Goal: Find specific page/section: Find specific page/section

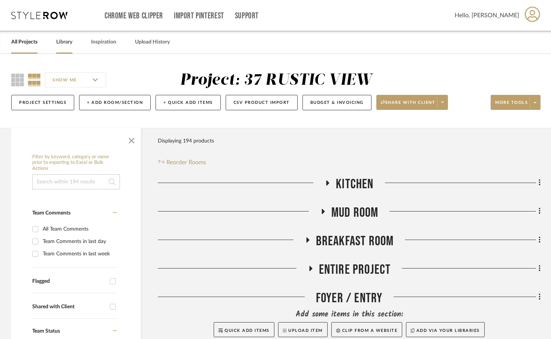
click at [60, 42] on link "Library" at bounding box center [64, 42] width 16 height 10
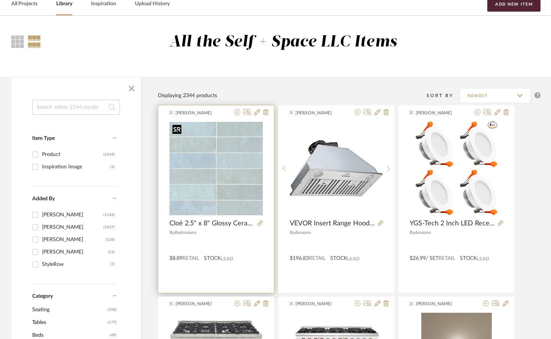
scroll to position [39, 0]
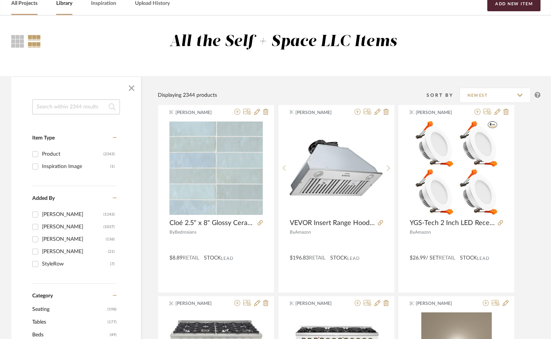
click at [27, 3] on link "All Projects" at bounding box center [24, 4] width 26 height 10
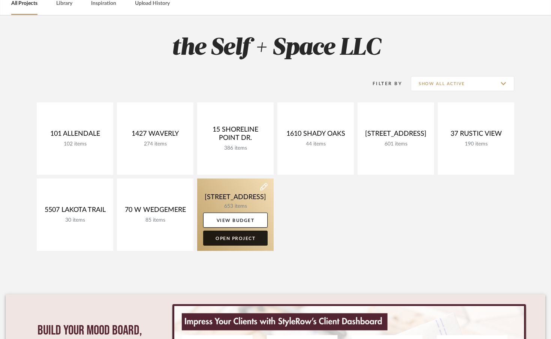
click at [233, 243] on link "Open Project" at bounding box center [235, 238] width 64 height 15
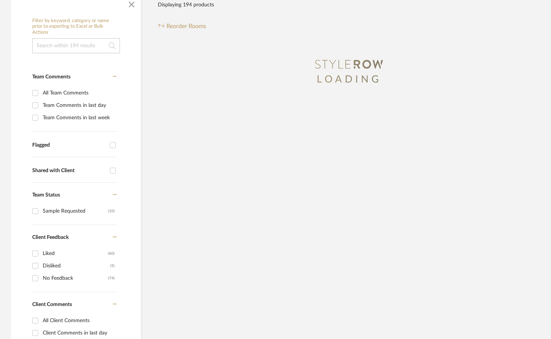
scroll to position [138, 0]
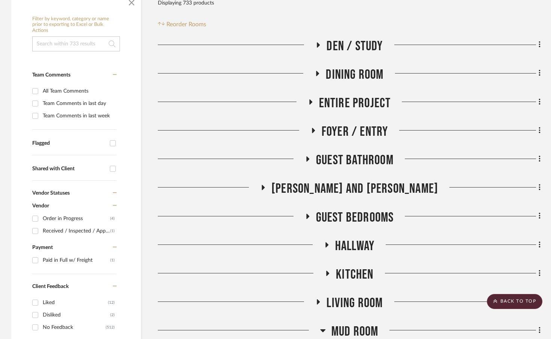
click at [338, 99] on span "Entire Project" at bounding box center [355, 103] width 72 height 16
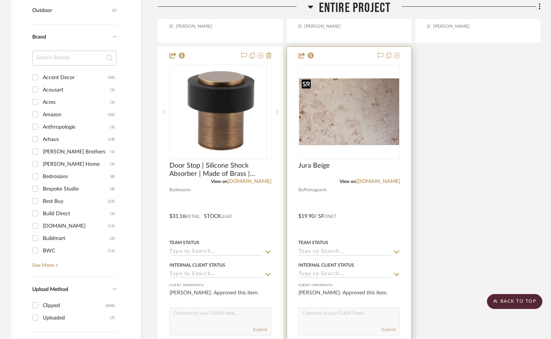
scroll to position [968, 0]
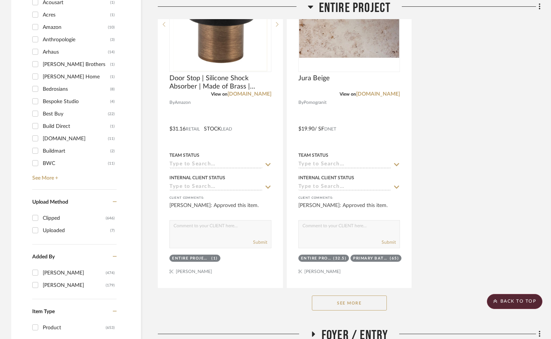
click at [337, 305] on button "See More" at bounding box center [349, 302] width 75 height 15
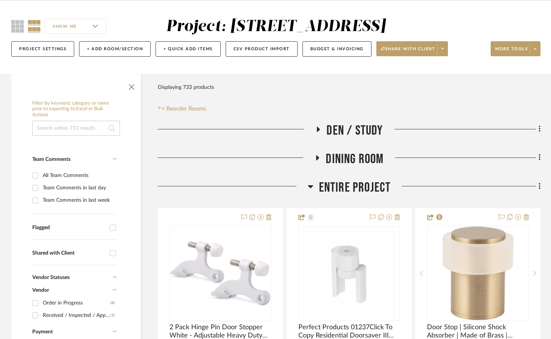
scroll to position [63, 0]
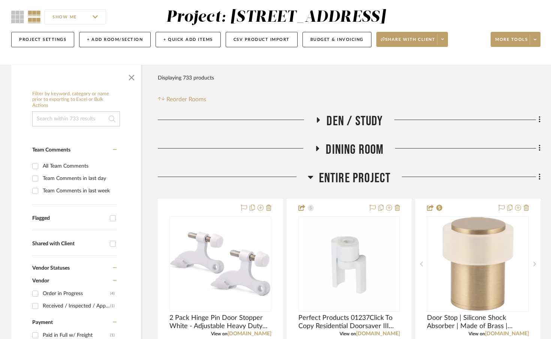
click at [67, 114] on input at bounding box center [76, 118] width 88 height 15
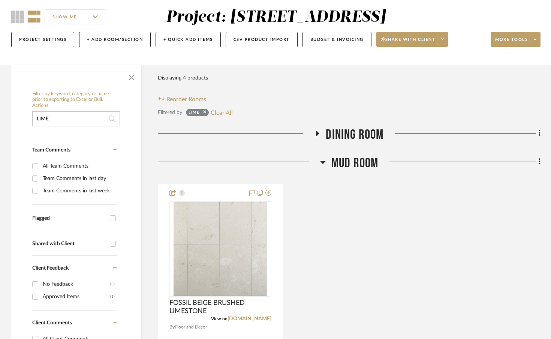
click at [338, 134] on span "Dining Room" at bounding box center [355, 135] width 58 height 16
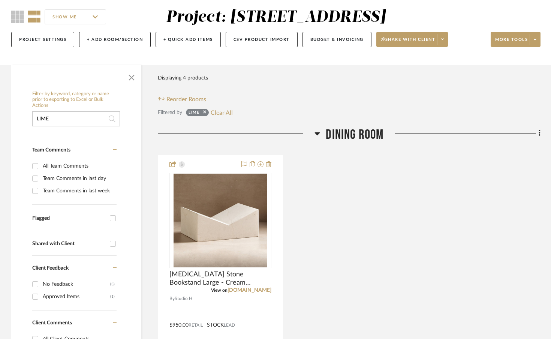
click at [338, 134] on span "Dining Room" at bounding box center [355, 135] width 58 height 16
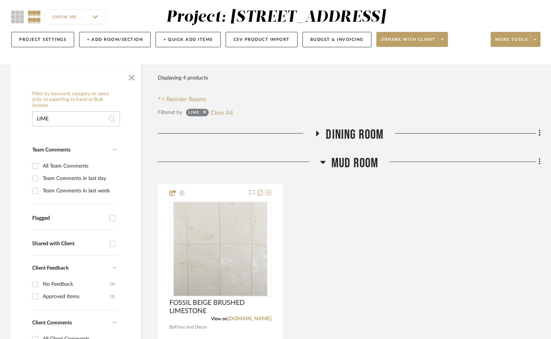
click at [346, 162] on span "Mud Room" at bounding box center [354, 163] width 47 height 16
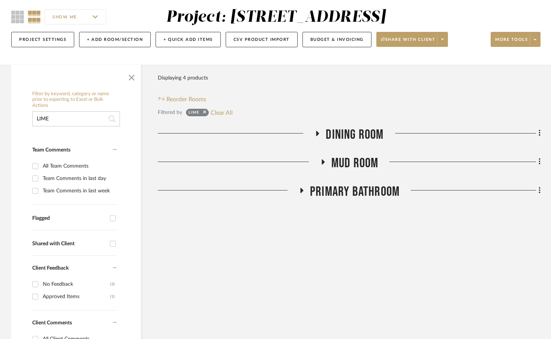
click at [91, 119] on input "LIME" at bounding box center [76, 118] width 88 height 15
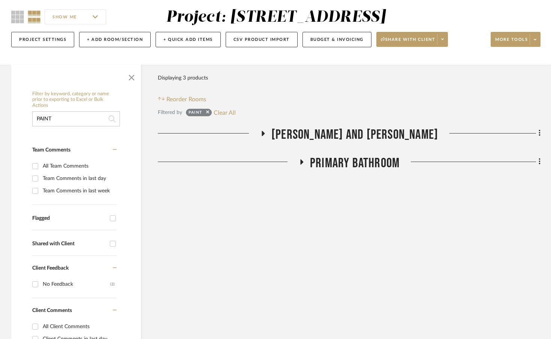
type input "PAINT"
click at [340, 139] on span "[PERSON_NAME] AND [PERSON_NAME]" at bounding box center [354, 135] width 167 height 16
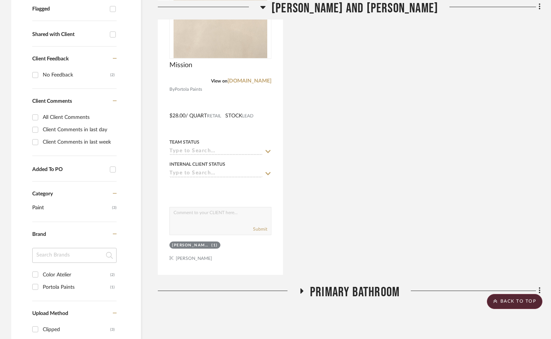
scroll to position [349, 0]
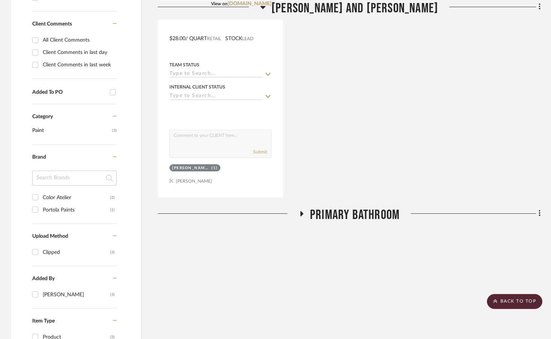
click at [320, 208] on span "Primary Bathroom" at bounding box center [355, 215] width 90 height 16
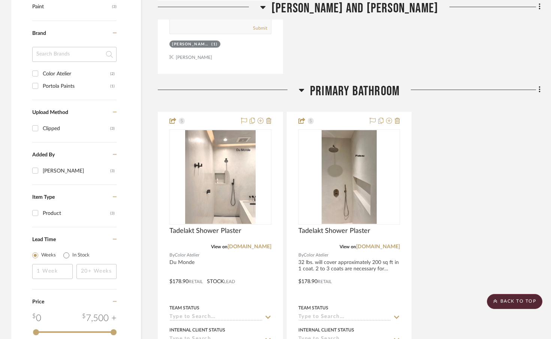
scroll to position [357, 0]
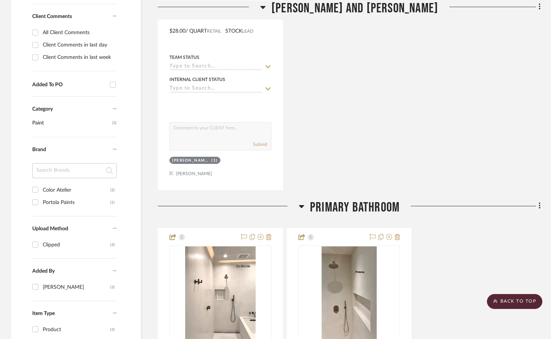
click at [337, 208] on span "Primary Bathroom" at bounding box center [355, 207] width 90 height 16
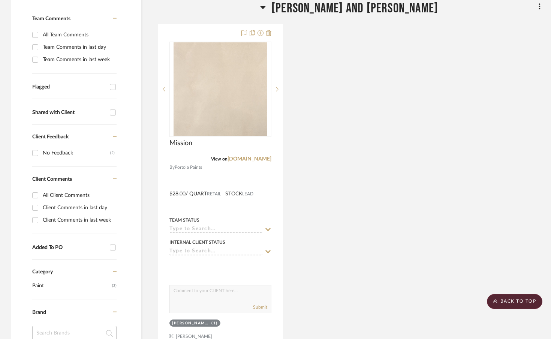
click at [350, 9] on span "[PERSON_NAME] AND [PERSON_NAME]" at bounding box center [354, 8] width 167 height 16
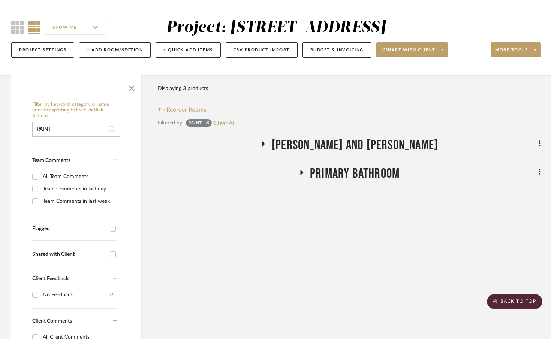
scroll to position [0, 0]
